Goal: Information Seeking & Learning: Learn about a topic

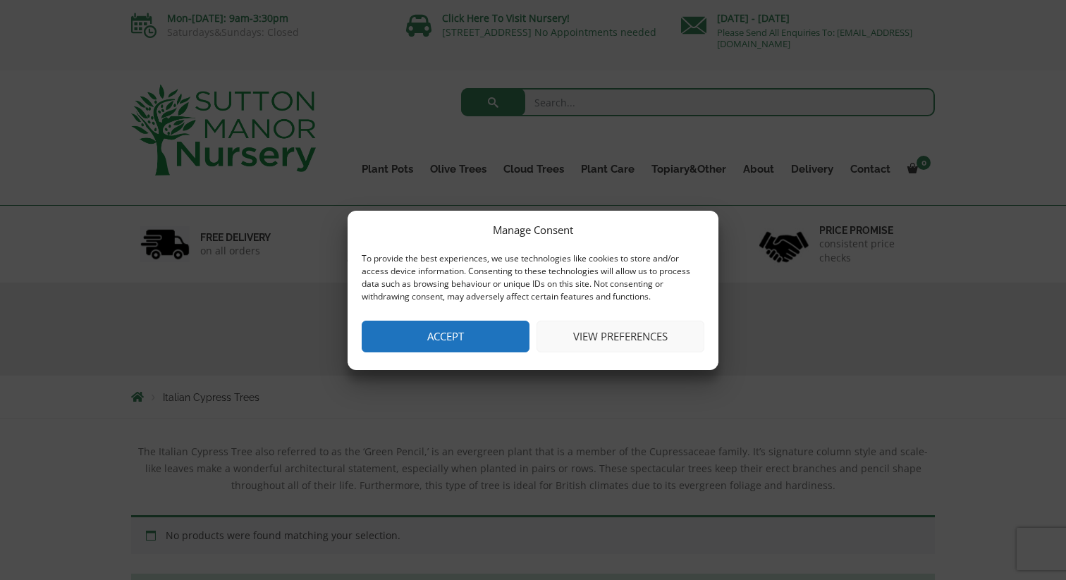
click at [426, 337] on button "Accept" at bounding box center [446, 337] width 168 height 32
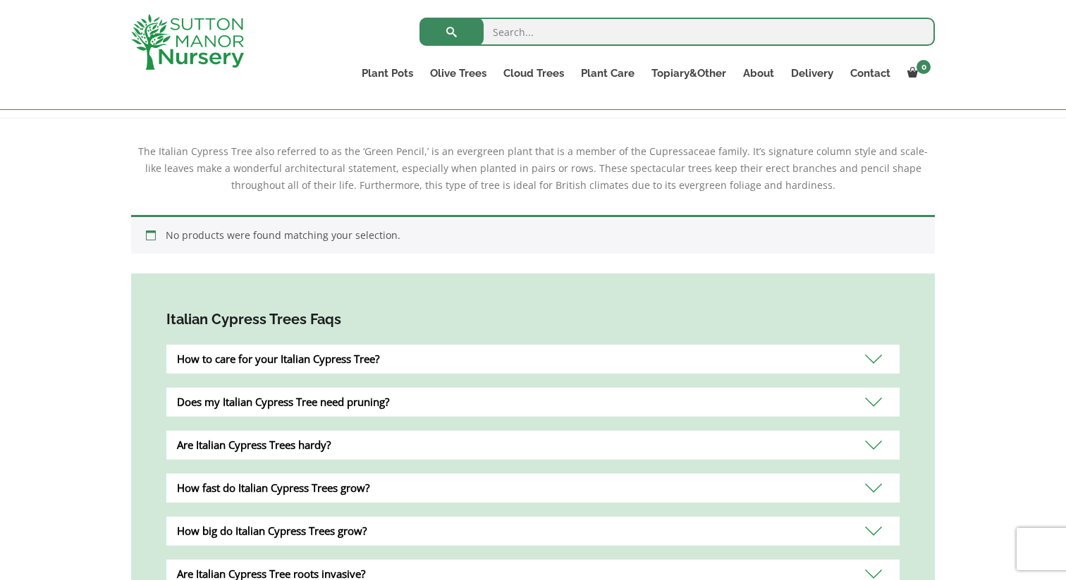
scroll to position [274, 0]
click at [433, 357] on div "How to care for your Italian Cypress Tree?" at bounding box center [532, 359] width 733 height 29
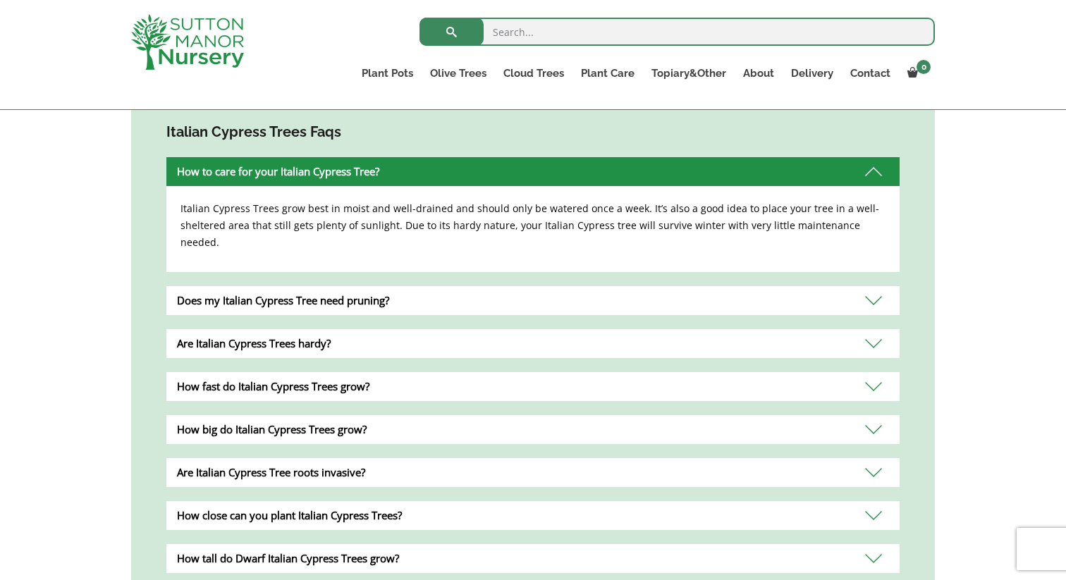
scroll to position [483, 0]
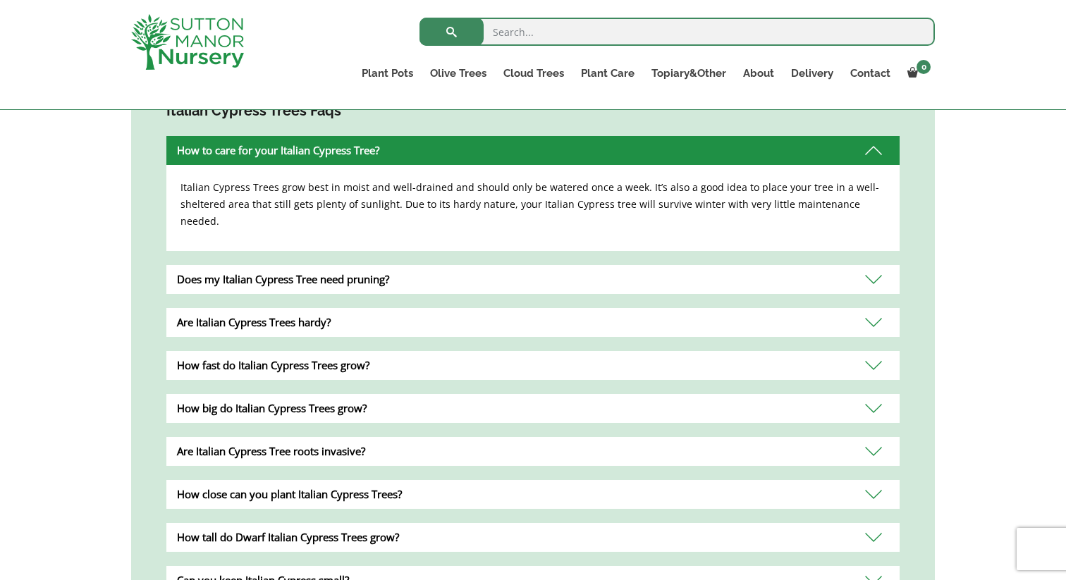
click at [452, 314] on div "Are Italian Cypress Trees hardy?" at bounding box center [532, 322] width 733 height 29
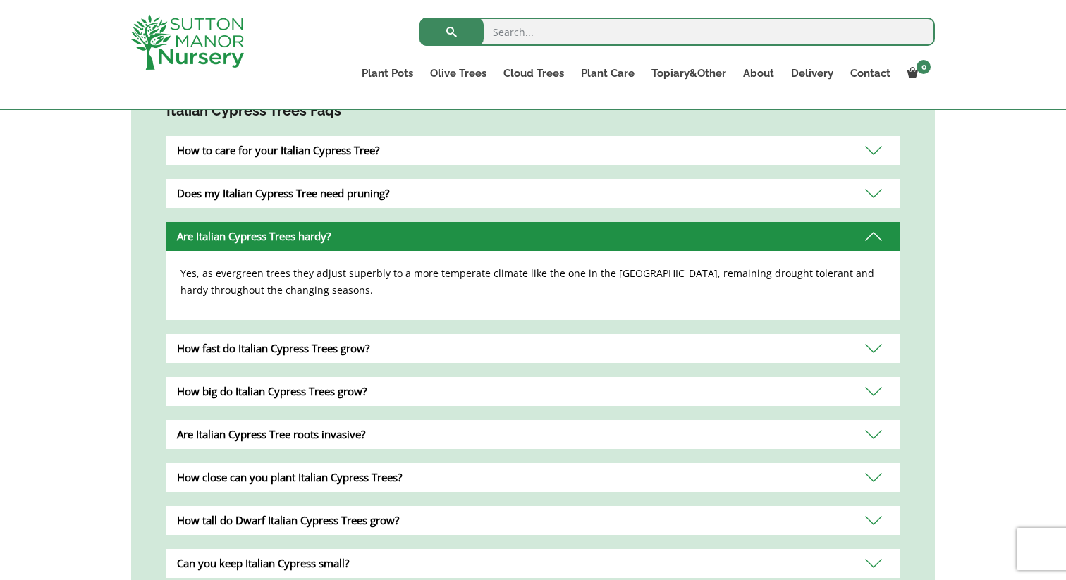
click at [469, 348] on div "How fast do Italian Cypress Trees grow?" at bounding box center [532, 348] width 733 height 29
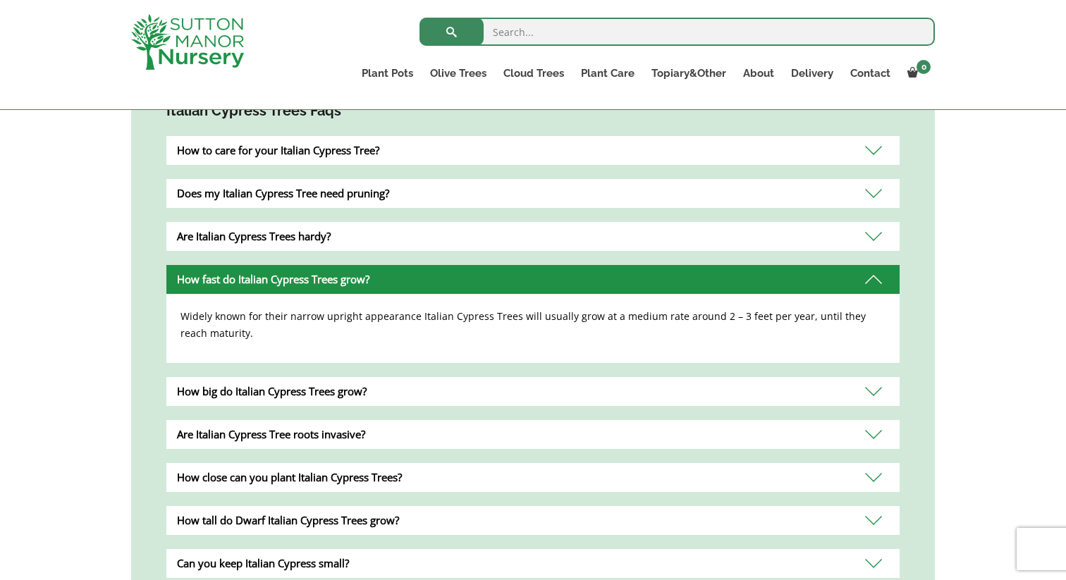
click at [495, 393] on div "How big do Italian Cypress Trees grow?" at bounding box center [532, 391] width 733 height 29
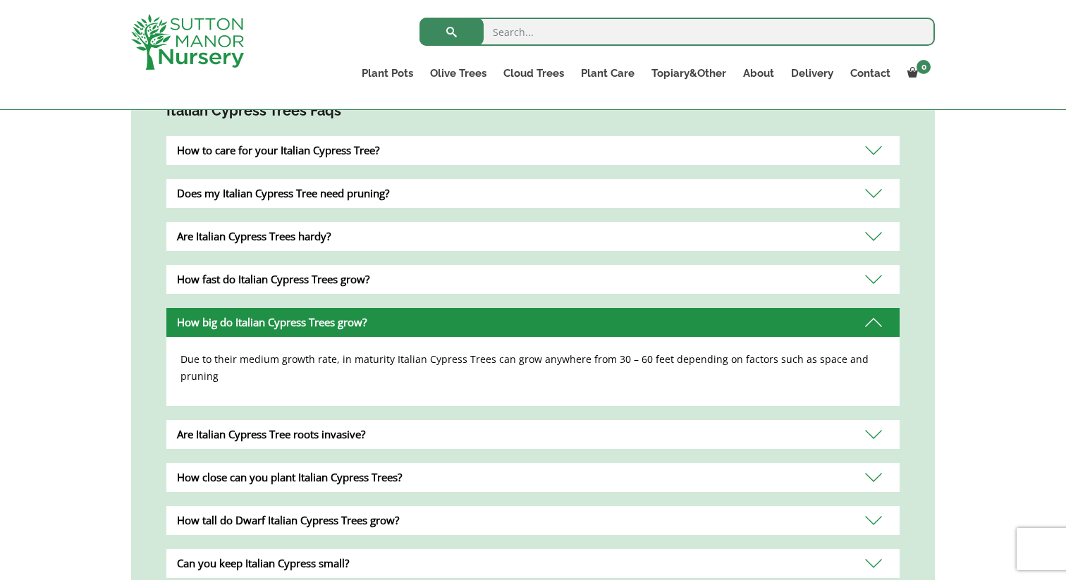
click at [565, 463] on div "How close can you plant Italian Cypress Trees?" at bounding box center [532, 477] width 733 height 29
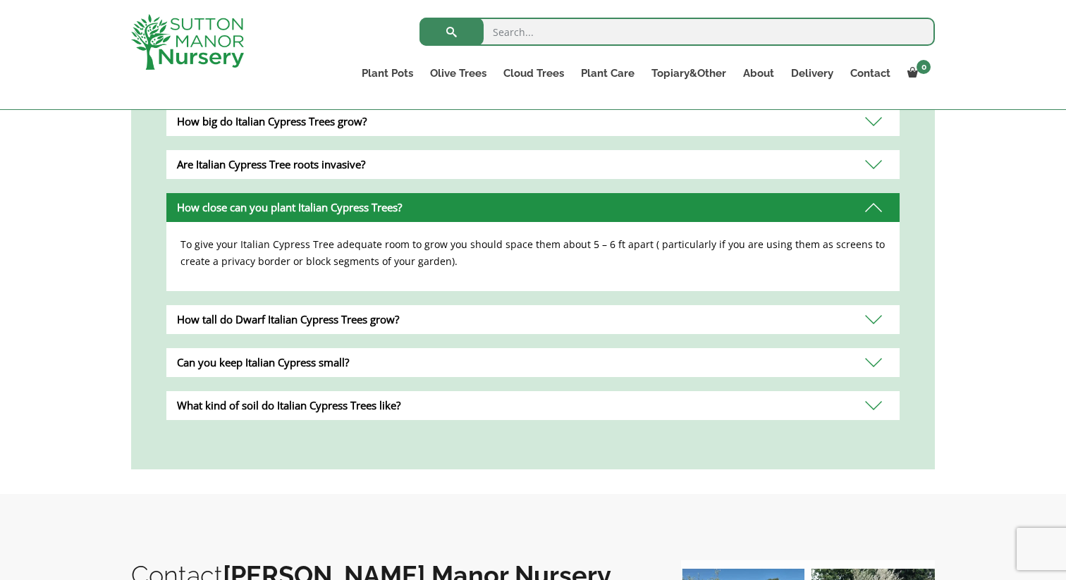
scroll to position [687, 0]
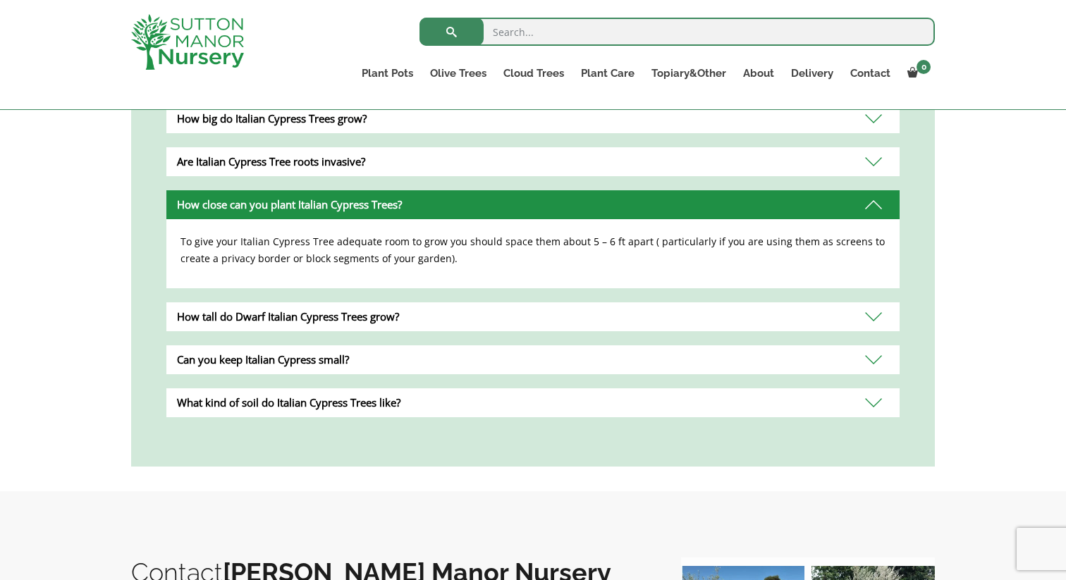
click at [480, 315] on div "How tall do Dwarf Italian Cypress Trees grow?" at bounding box center [532, 316] width 733 height 29
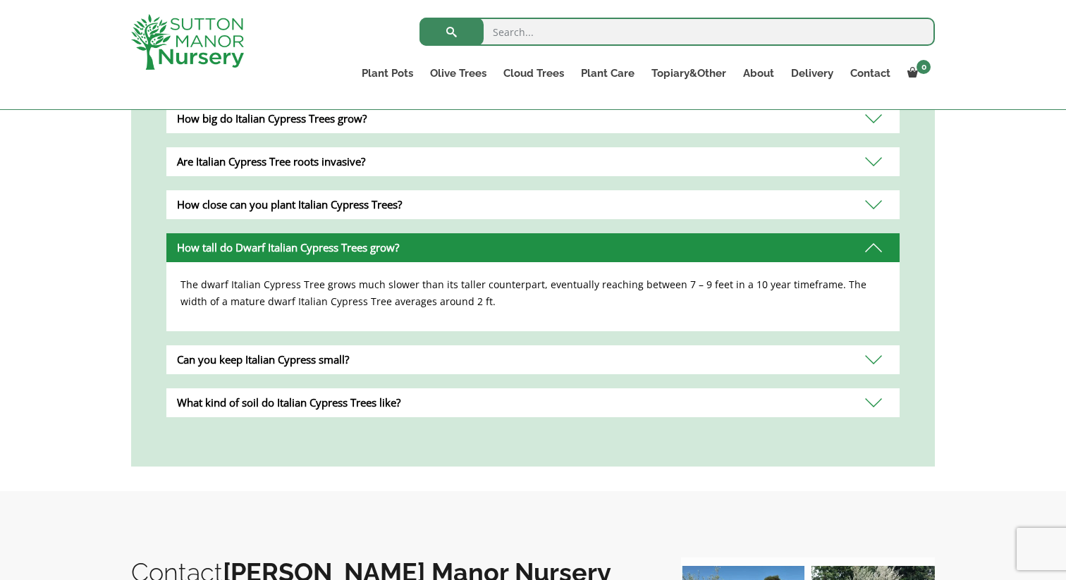
click at [514, 362] on div "Can you keep Italian Cypress small?" at bounding box center [532, 359] width 733 height 29
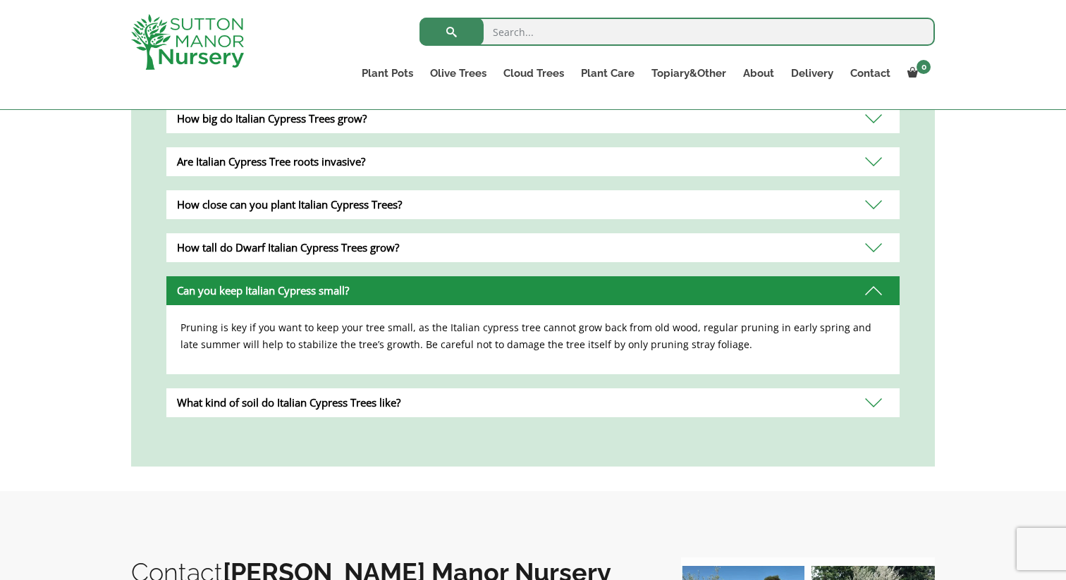
click at [536, 396] on div "What kind of soil do Italian Cypress Trees like?" at bounding box center [532, 402] width 733 height 29
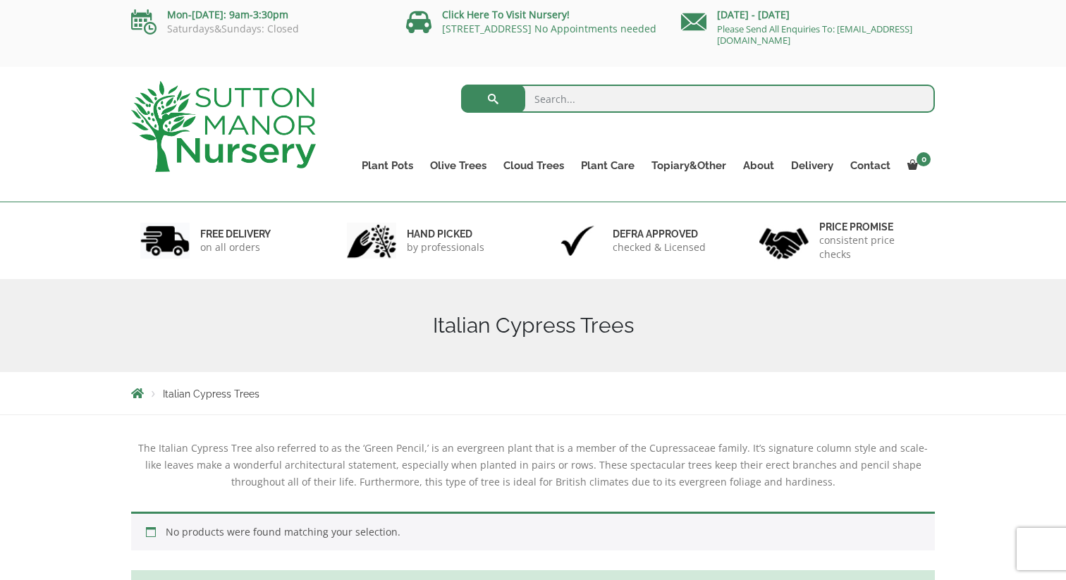
scroll to position [0, 0]
